Goal: Information Seeking & Learning: Find specific fact

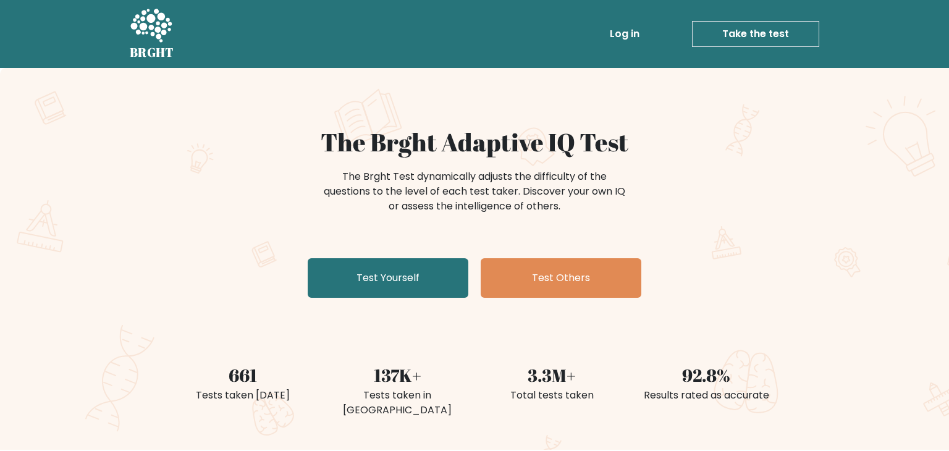
scroll to position [2181, 0]
click at [630, 33] on link "Log in" at bounding box center [625, 34] width 40 height 25
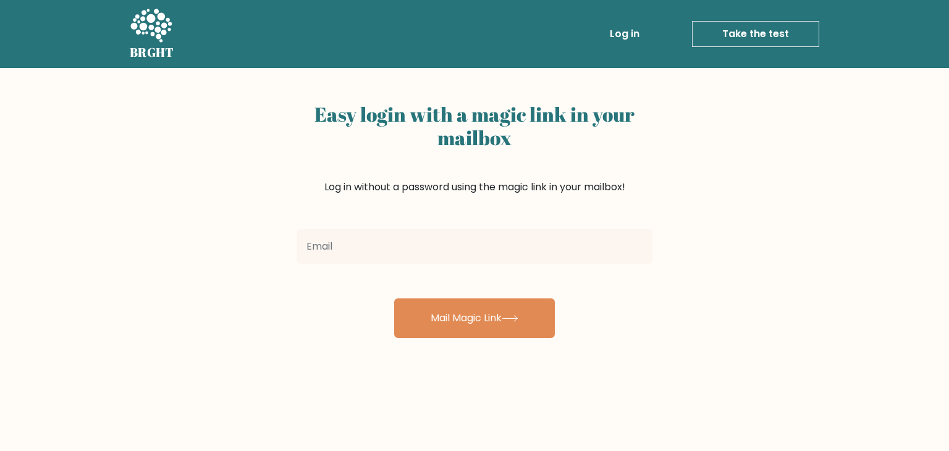
scroll to position [2181, 0]
click at [429, 252] on input "email" at bounding box center [474, 246] width 356 height 35
click at [631, 36] on link "Log in" at bounding box center [625, 34] width 40 height 25
click at [398, 237] on input "email" at bounding box center [474, 246] width 356 height 35
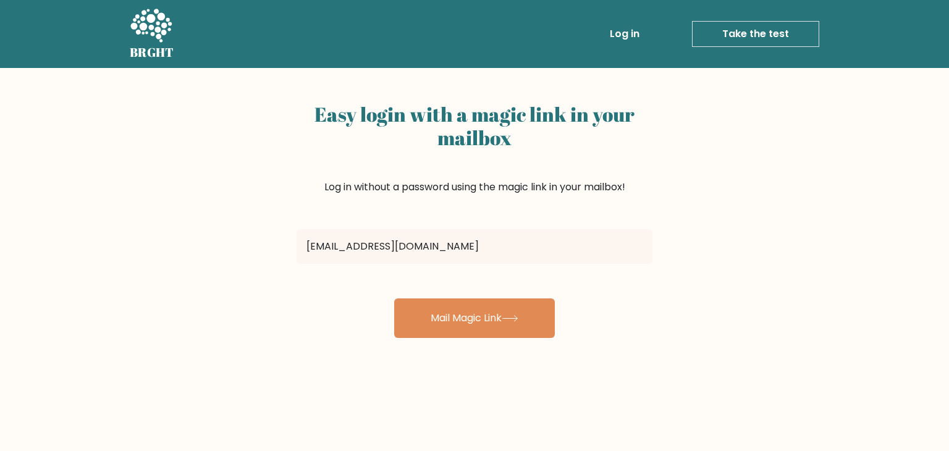
type input "[EMAIL_ADDRESS][DOMAIN_NAME]"
click at [394, 298] on button "Mail Magic Link" at bounding box center [474, 318] width 161 height 40
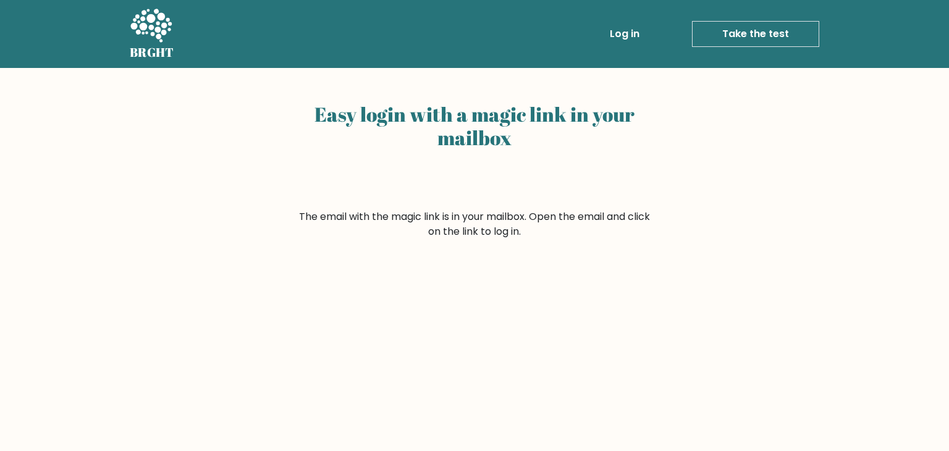
scroll to position [2181, 0]
click at [154, 34] on icon at bounding box center [150, 25] width 41 height 33
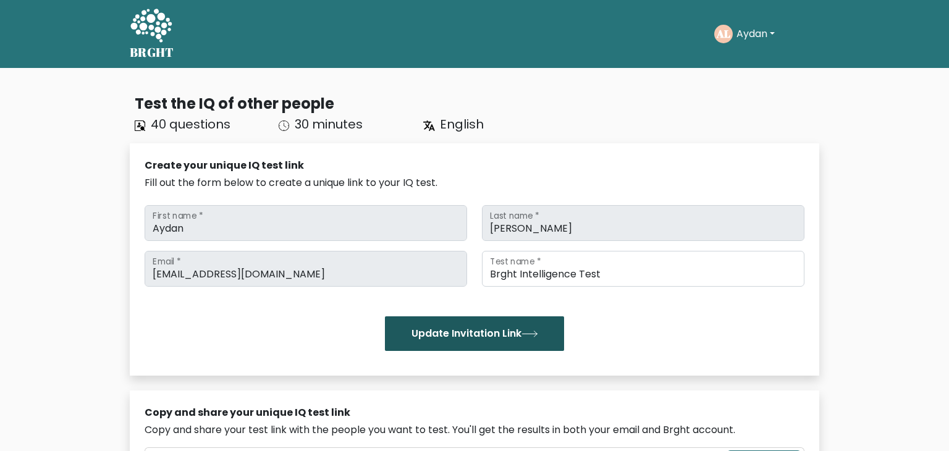
click at [478, 342] on button "Update Invitation Link" at bounding box center [474, 333] width 179 height 35
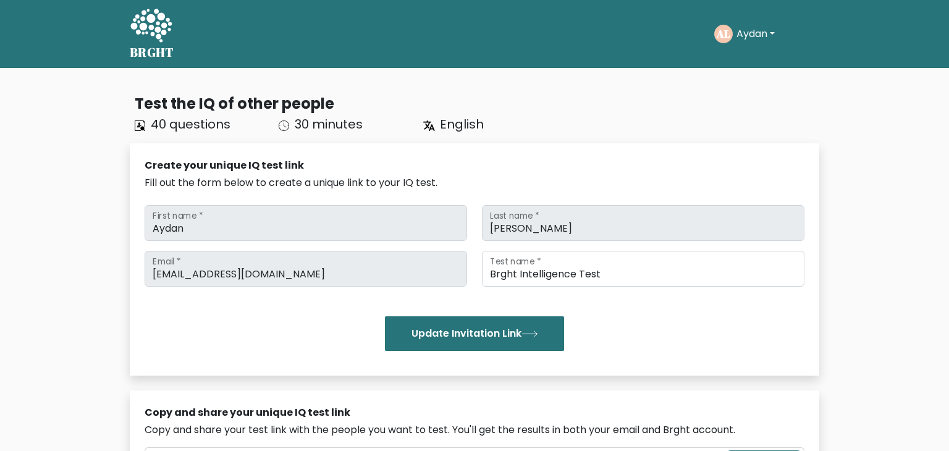
scroll to position [2181, 0]
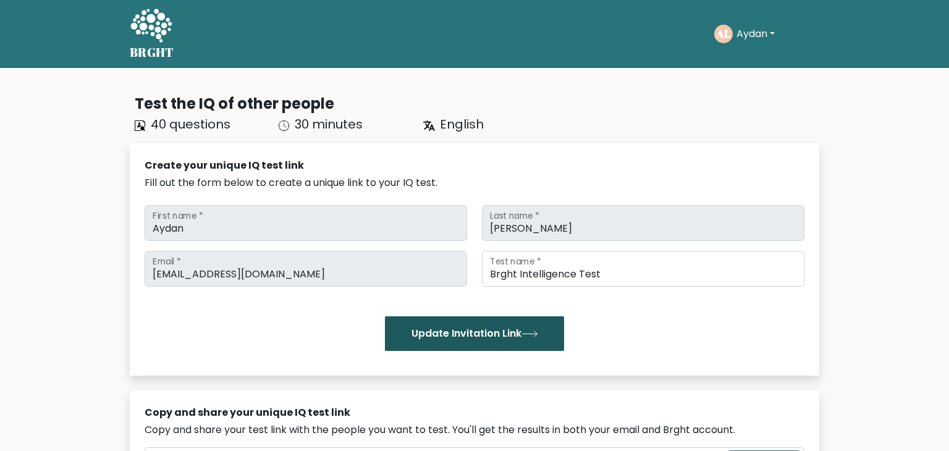
click at [496, 327] on button "Update Invitation Link" at bounding box center [474, 333] width 179 height 35
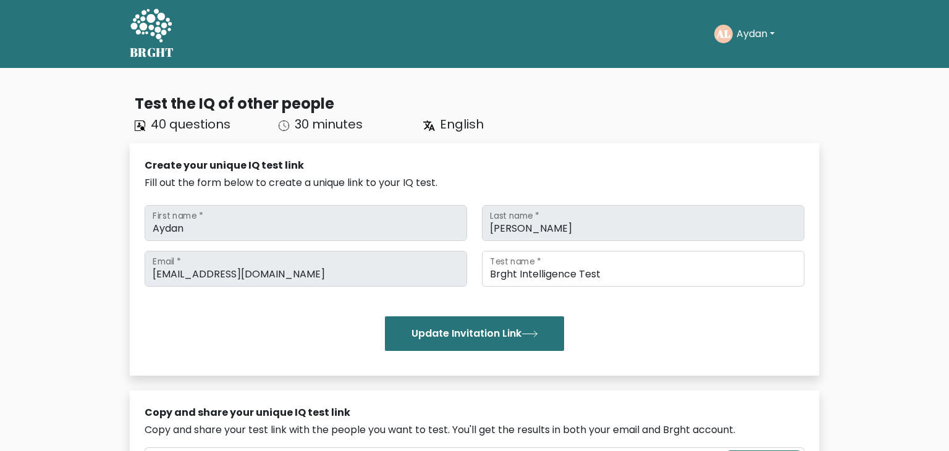
scroll to position [2181, 0]
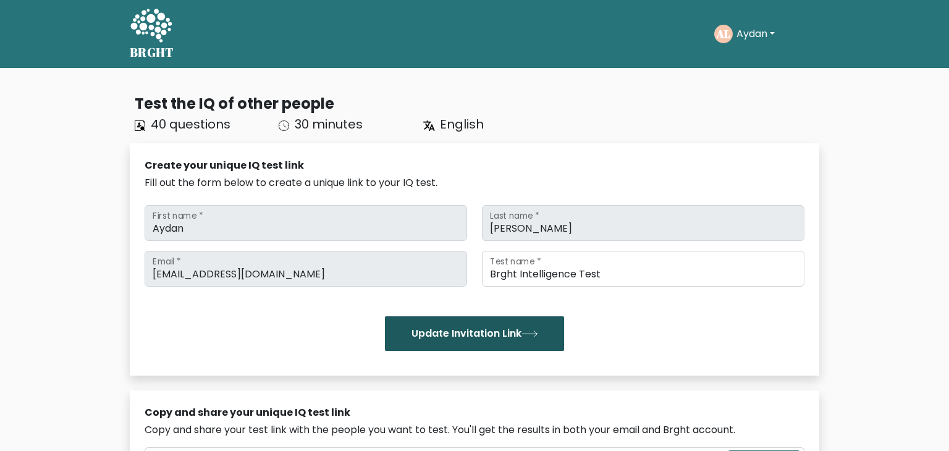
click at [492, 339] on button "Update Invitation Link" at bounding box center [474, 333] width 179 height 35
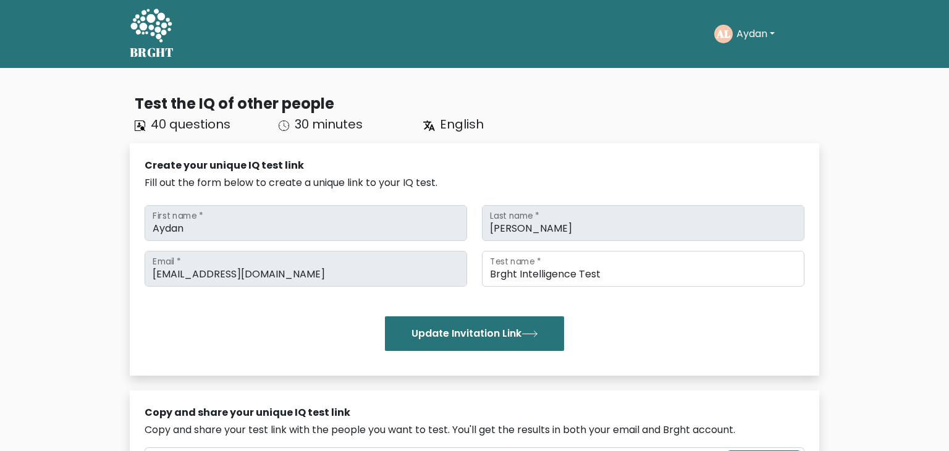
scroll to position [1980, 0]
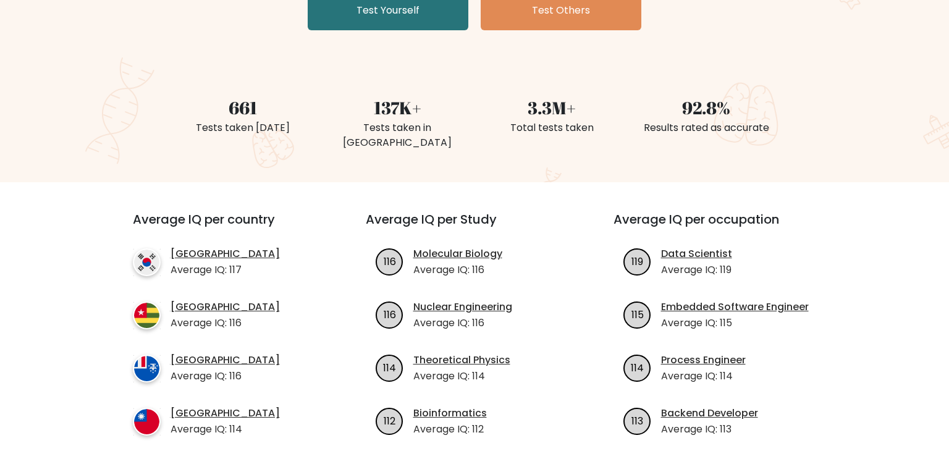
scroll to position [271, 0]
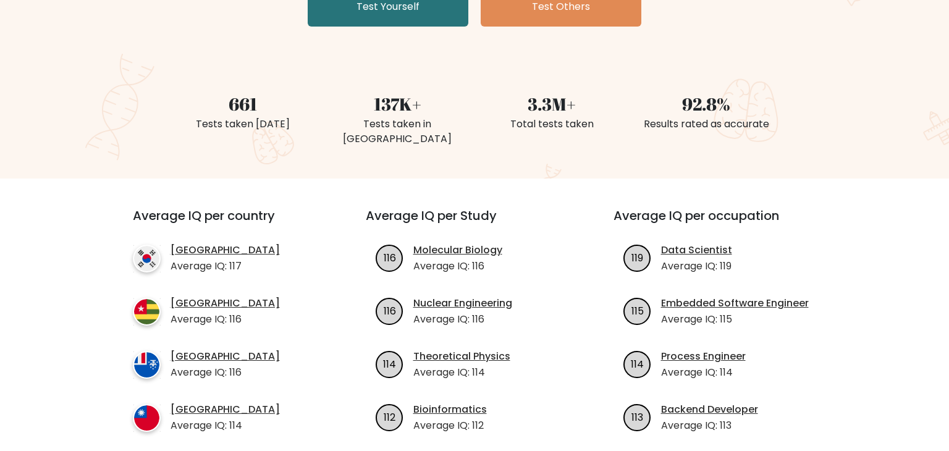
click at [208, 208] on h3 "Average IQ per country" at bounding box center [227, 223] width 188 height 30
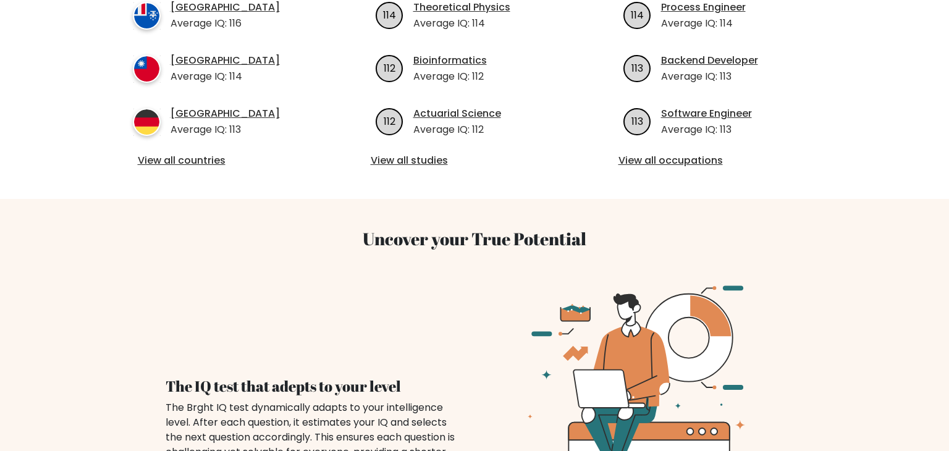
scroll to position [619, 0]
click at [165, 154] on link "View all countries" at bounding box center [227, 161] width 178 height 15
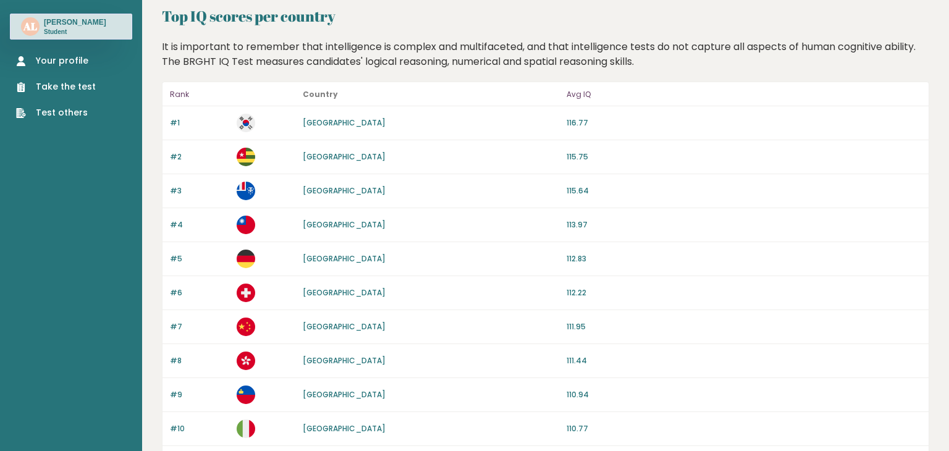
scroll to position [52, 0]
click at [317, 156] on link "Togo" at bounding box center [344, 156] width 83 height 10
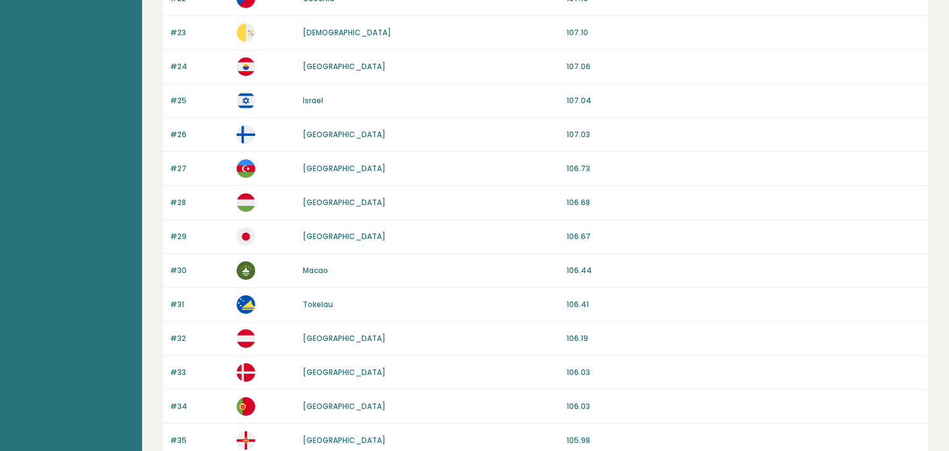
scroll to position [1166, 0]
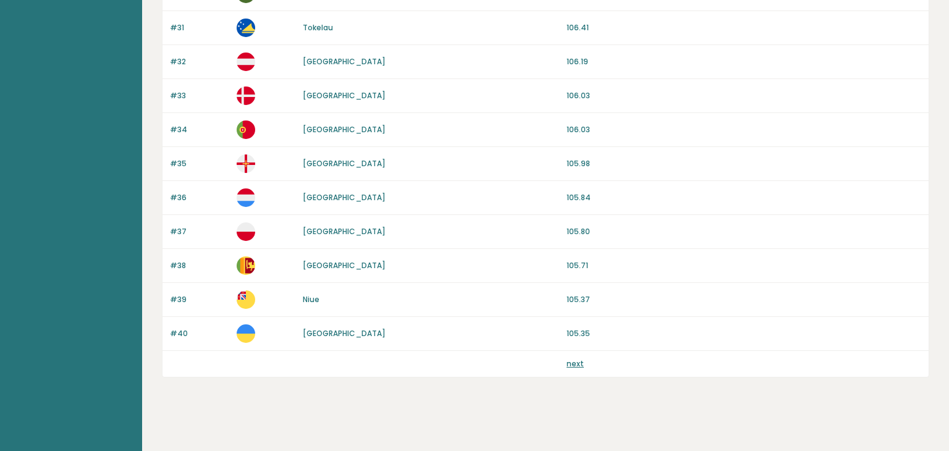
click at [574, 361] on link "next" at bounding box center [574, 363] width 17 height 10
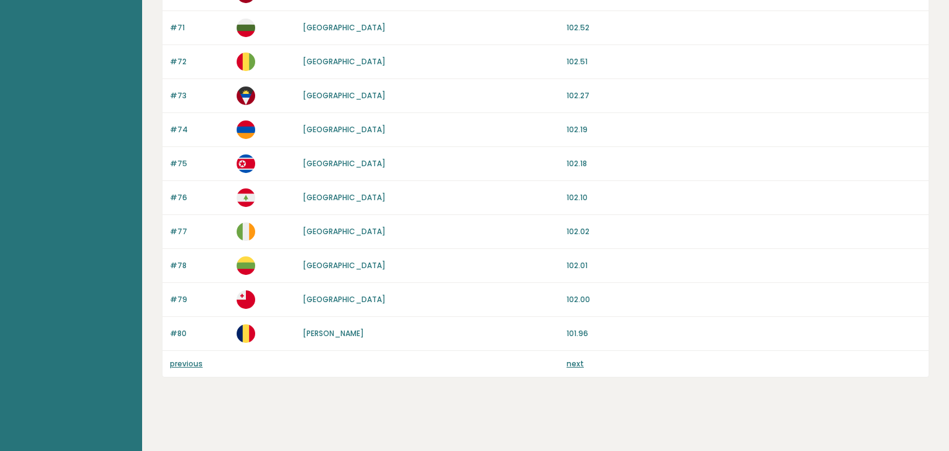
scroll to position [1166, 0]
click at [572, 362] on link "next" at bounding box center [574, 363] width 17 height 10
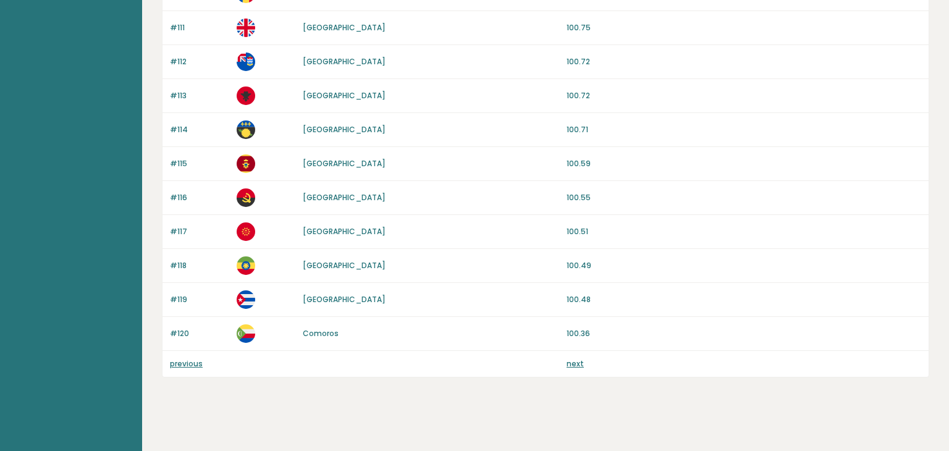
scroll to position [1166, 0]
click at [577, 358] on link "next" at bounding box center [574, 363] width 17 height 10
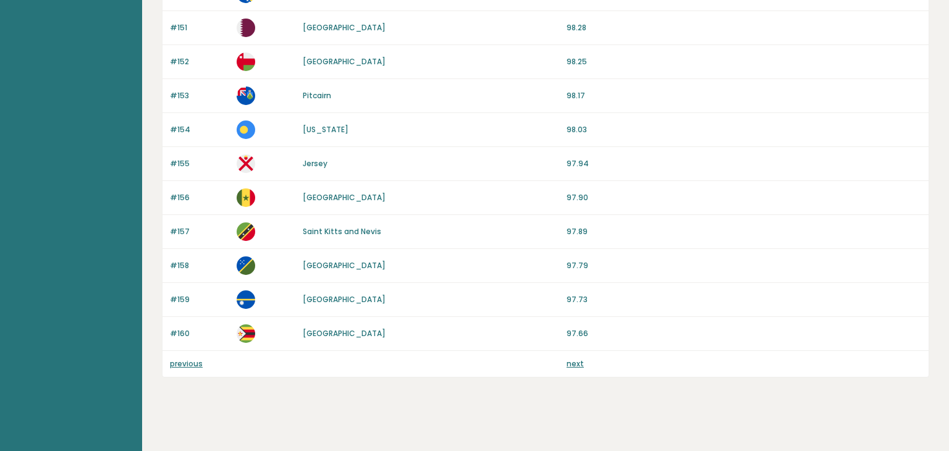
scroll to position [1166, 0]
click at [580, 358] on link "next" at bounding box center [574, 363] width 17 height 10
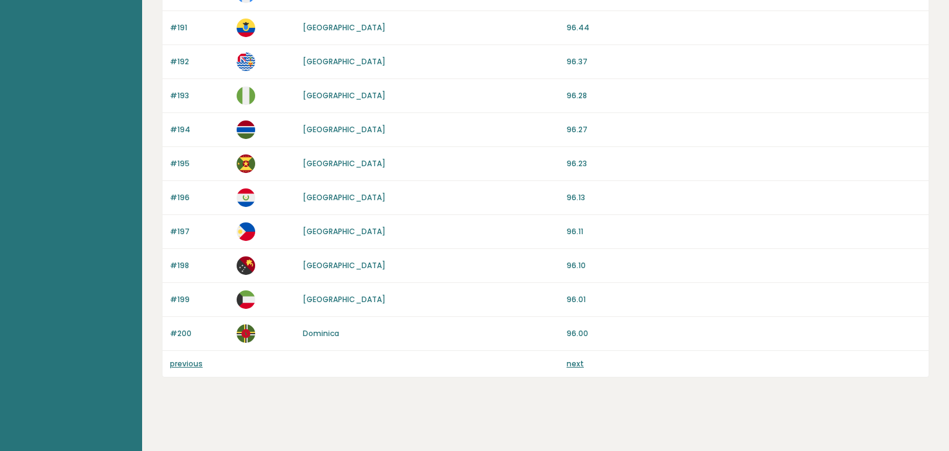
click at [572, 362] on link "next" at bounding box center [574, 363] width 17 height 10
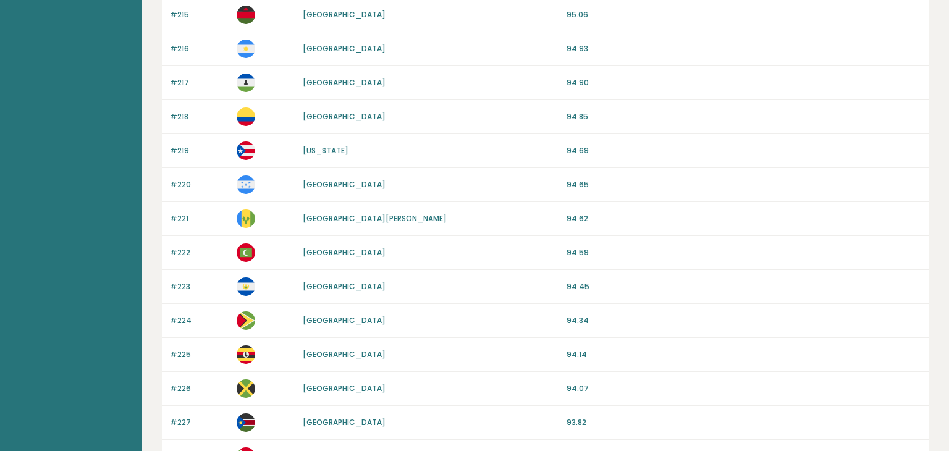
scroll to position [963, 0]
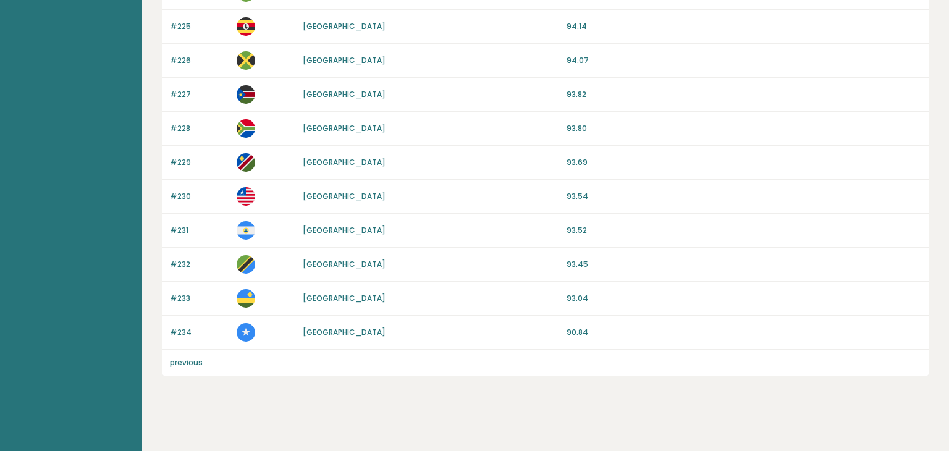
click at [188, 358] on link "previous" at bounding box center [186, 362] width 33 height 10
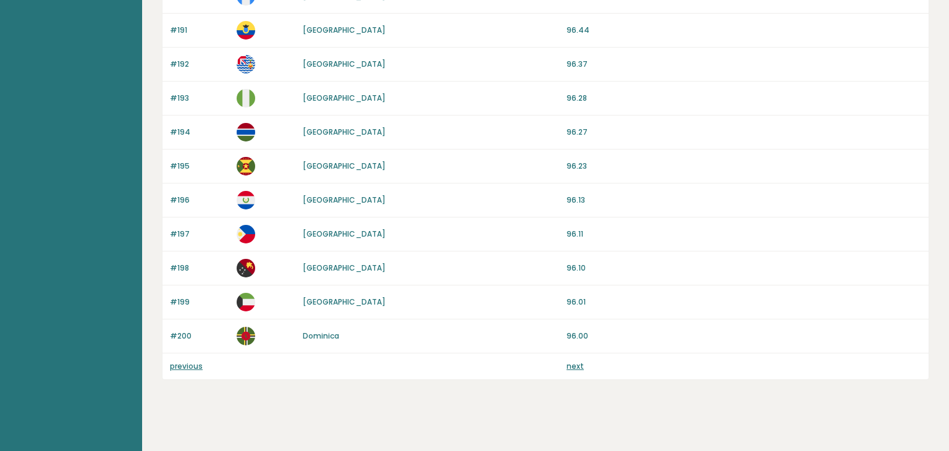
scroll to position [1166, 0]
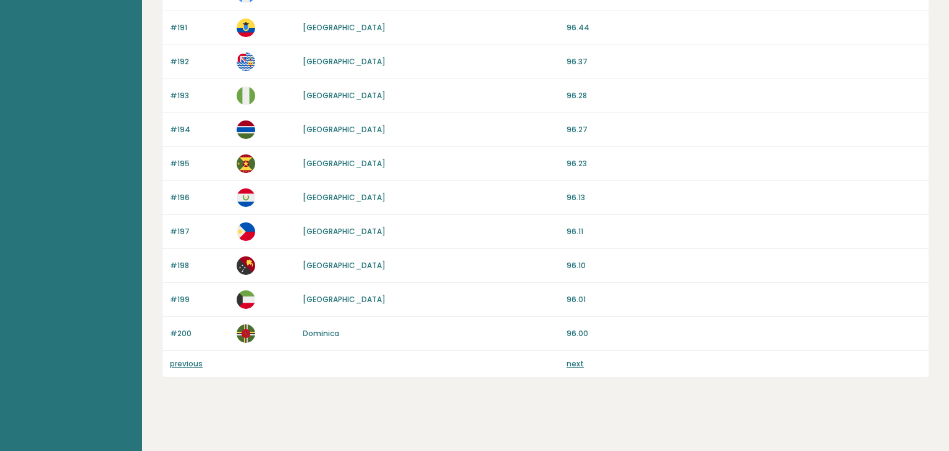
click at [200, 358] on link "previous" at bounding box center [186, 363] width 33 height 10
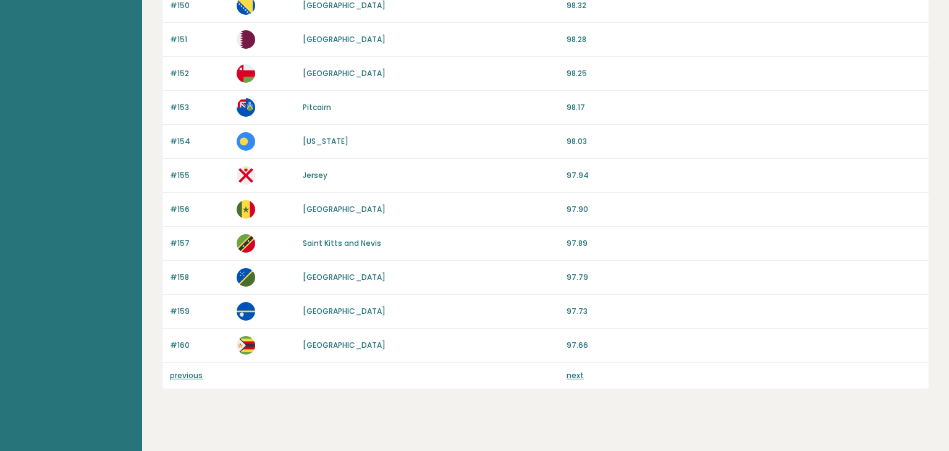
scroll to position [1166, 0]
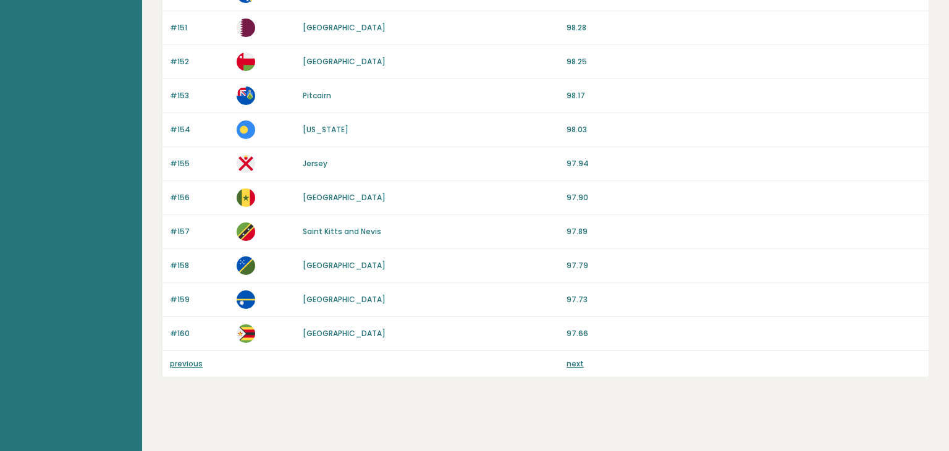
click at [195, 359] on link "previous" at bounding box center [186, 363] width 33 height 10
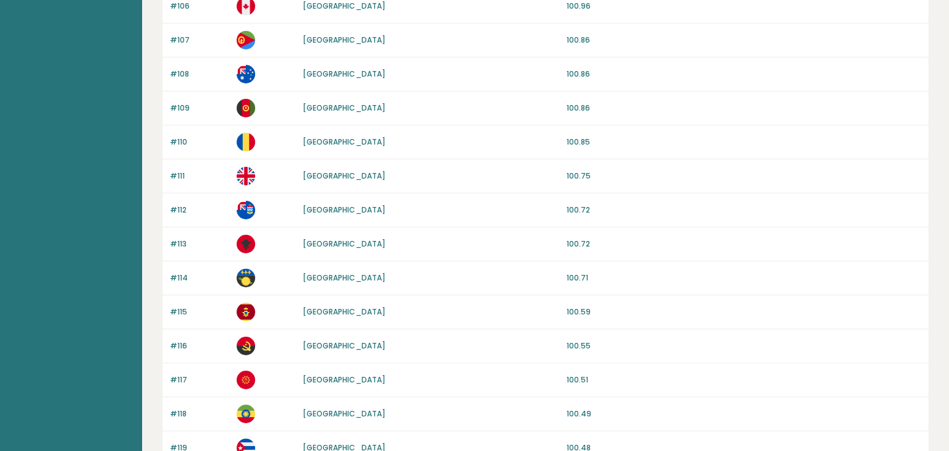
scroll to position [1166, 0]
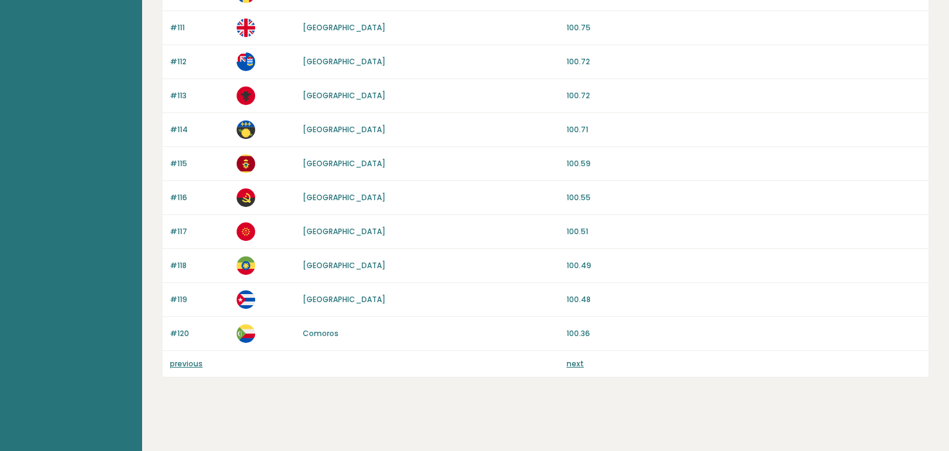
click at [180, 360] on link "previous" at bounding box center [186, 363] width 33 height 10
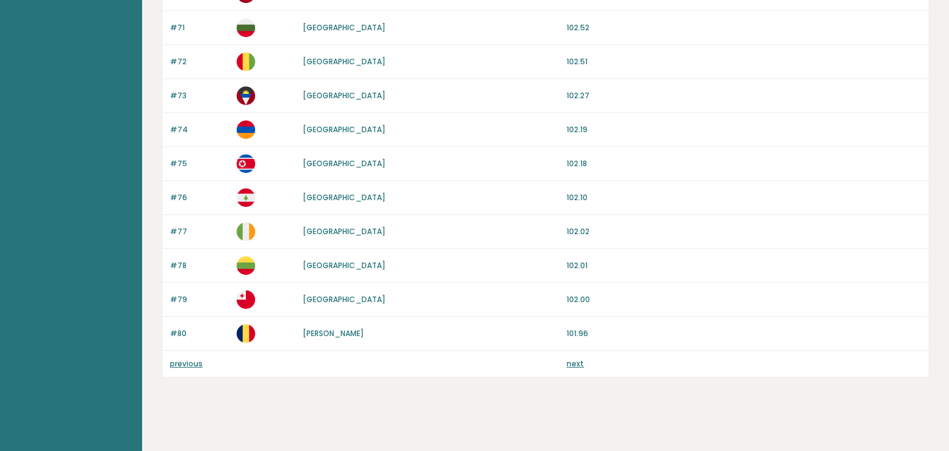
scroll to position [1166, 0]
click at [188, 366] on div "previous next" at bounding box center [545, 364] width 766 height 26
click at [183, 361] on link "previous" at bounding box center [186, 363] width 33 height 10
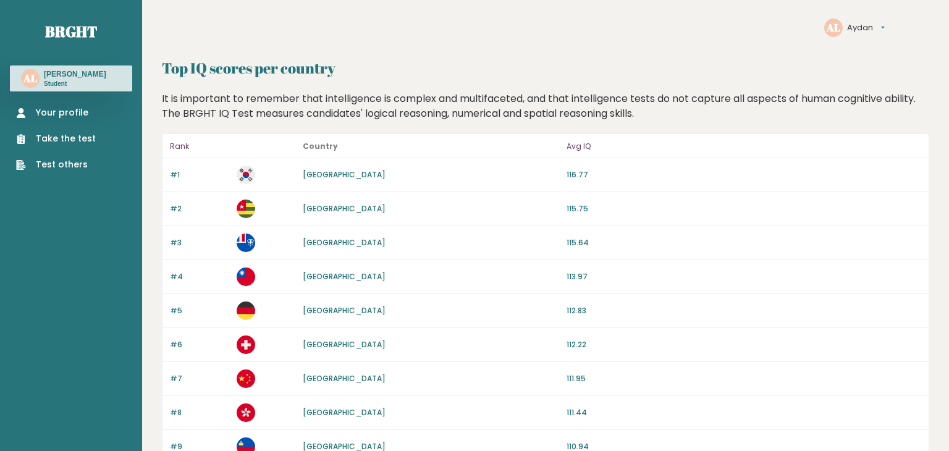
scroll to position [2181, 0]
